Goal: Find specific page/section: Find specific page/section

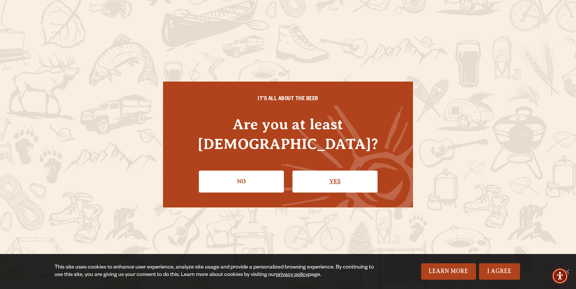
click at [341, 176] on link "Yes" at bounding box center [334, 182] width 85 height 22
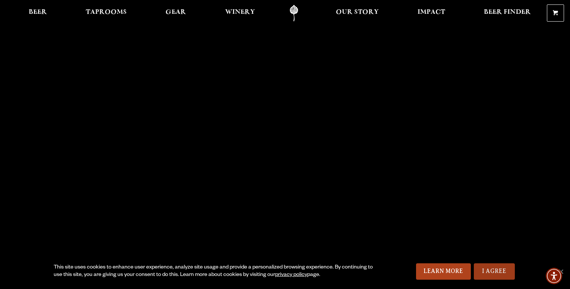
click at [494, 271] on link "I Agree" at bounding box center [494, 272] width 41 height 16
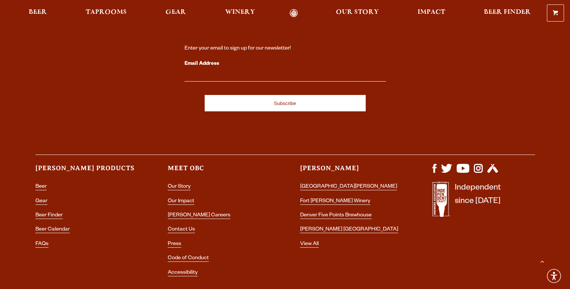
scroll to position [2125, 0]
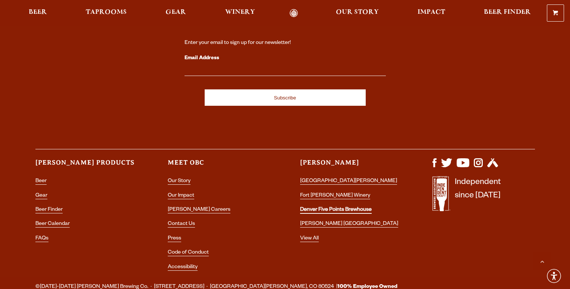
click at [342, 207] on link "Denver Five Points Brewhouse" at bounding box center [336, 210] width 72 height 7
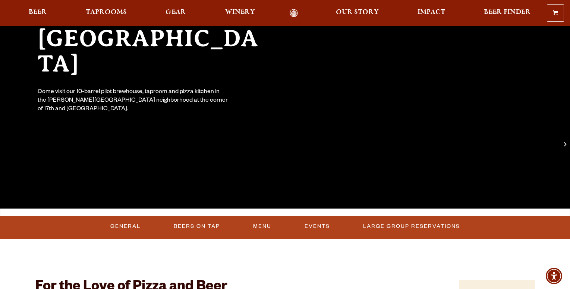
scroll to position [224, 0]
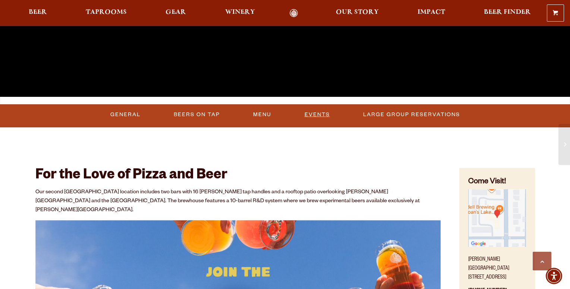
click at [303, 112] on link "Events" at bounding box center [317, 114] width 31 height 17
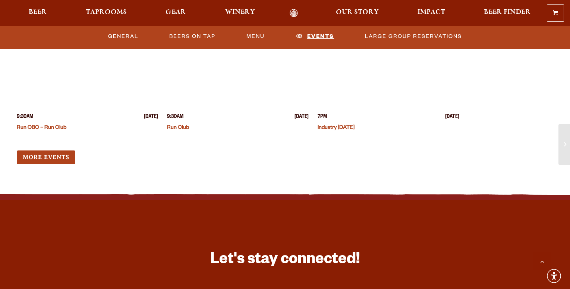
scroll to position [1944, 0]
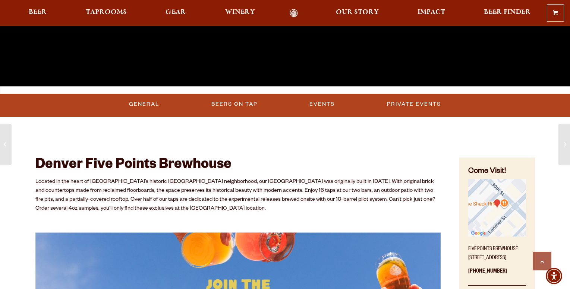
scroll to position [224, 0]
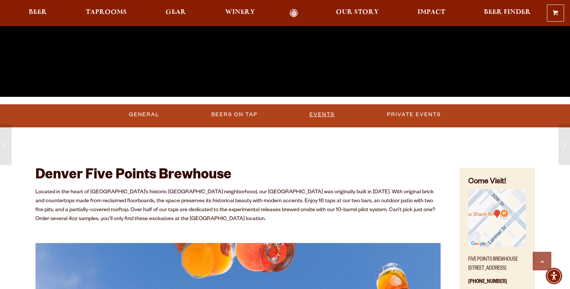
click at [315, 112] on link "Events" at bounding box center [322, 114] width 31 height 17
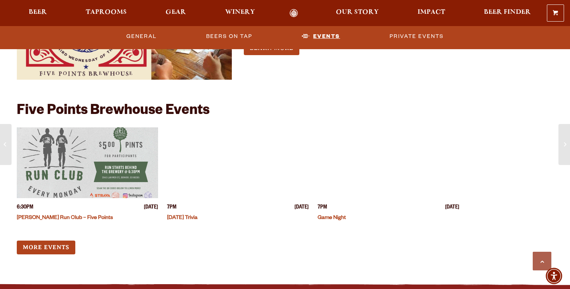
scroll to position [2260, 0]
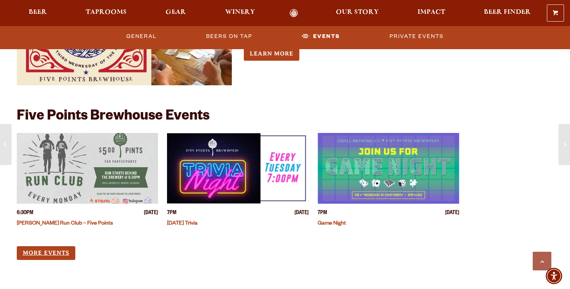
click at [60, 255] on link "More Events" at bounding box center [46, 253] width 59 height 14
